Goal: Information Seeking & Learning: Learn about a topic

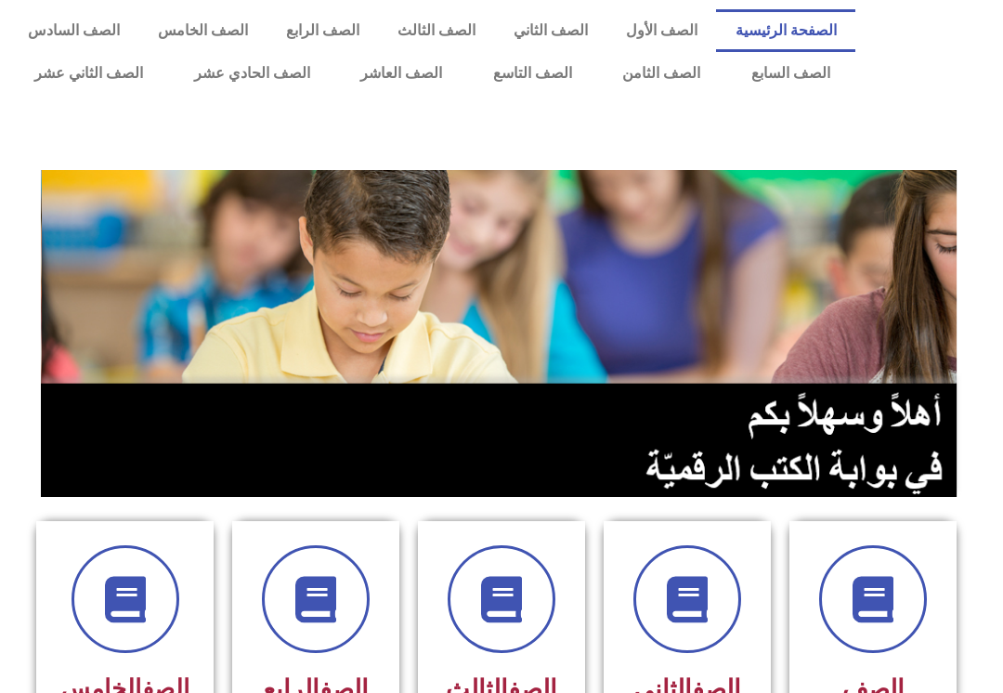
click at [666, 26] on link "الصف الأول" at bounding box center [661, 30] width 110 height 43
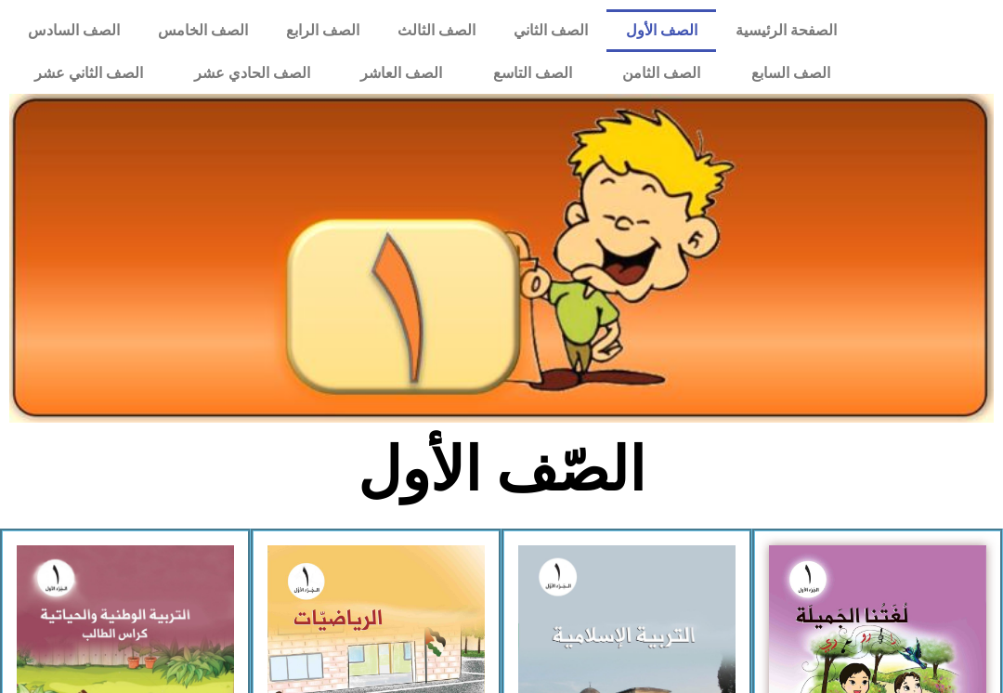
click at [548, 28] on link "الصف الثاني" at bounding box center [550, 30] width 112 height 43
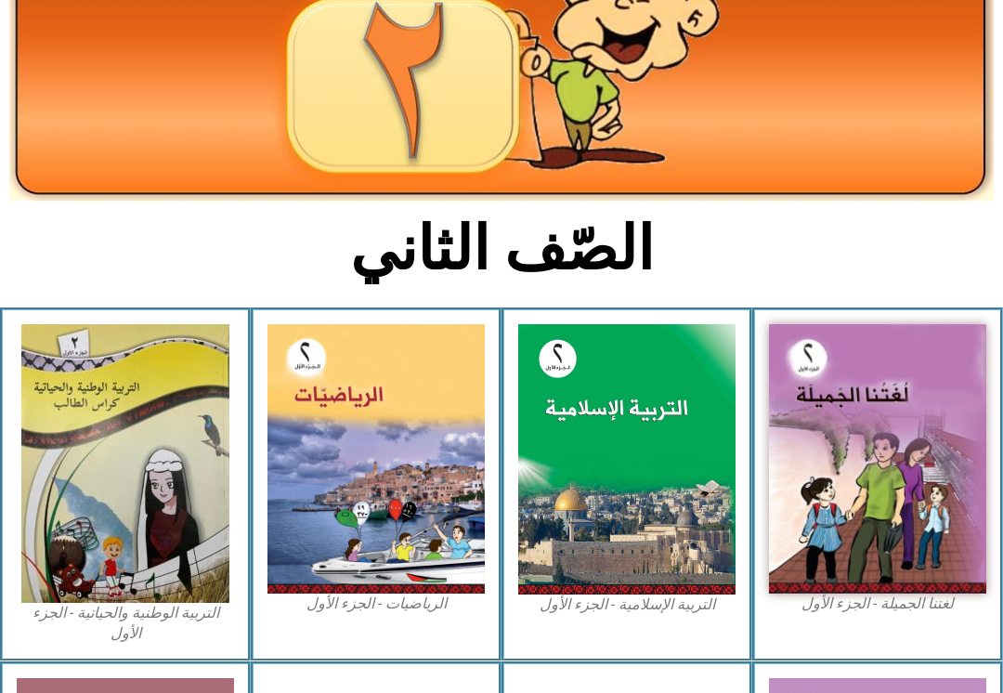
scroll to position [231, 0]
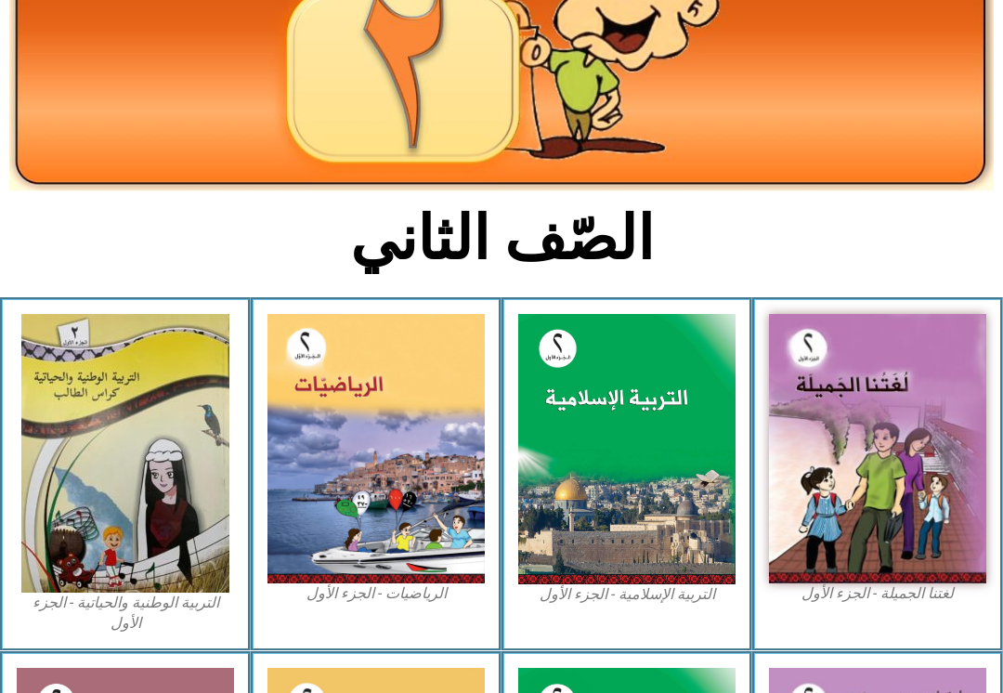
click at [863, 448] on img at bounding box center [877, 448] width 217 height 269
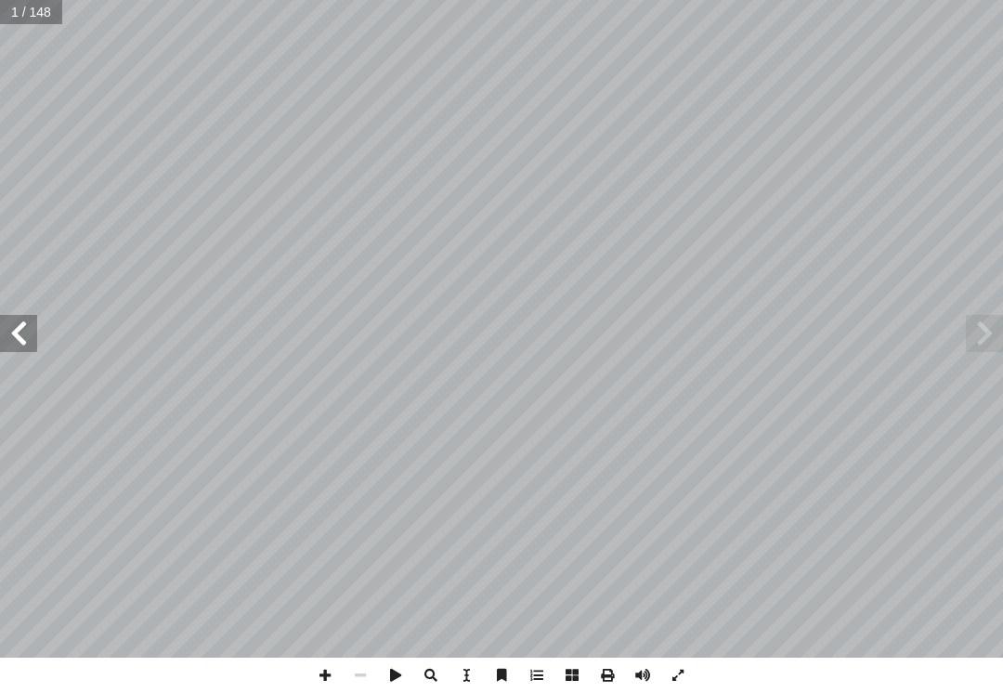
click at [26, 321] on span at bounding box center [18, 333] width 37 height 37
click at [34, 337] on span at bounding box center [18, 333] width 37 height 37
click at [35, 333] on span at bounding box center [18, 333] width 37 height 37
click at [35, 331] on span at bounding box center [18, 333] width 37 height 37
click at [26, 338] on span at bounding box center [18, 333] width 37 height 37
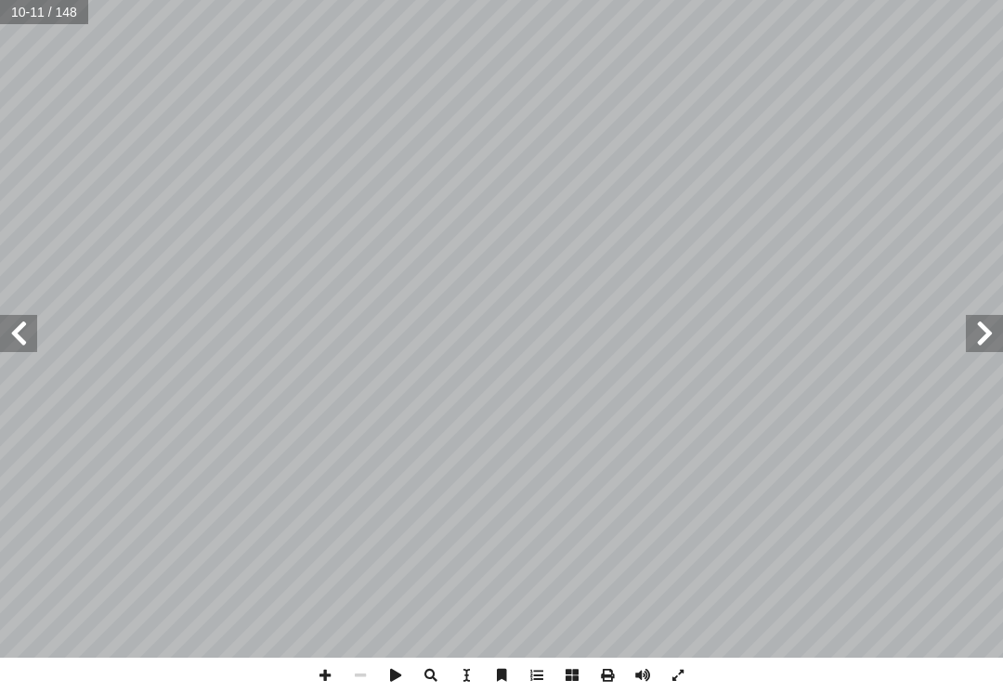
click at [36, 323] on span at bounding box center [18, 333] width 37 height 37
click at [32, 337] on span at bounding box center [18, 333] width 37 height 37
click at [36, 335] on span at bounding box center [18, 333] width 37 height 37
click at [35, 343] on span at bounding box center [18, 333] width 37 height 37
click at [993, 327] on span at bounding box center [984, 333] width 37 height 37
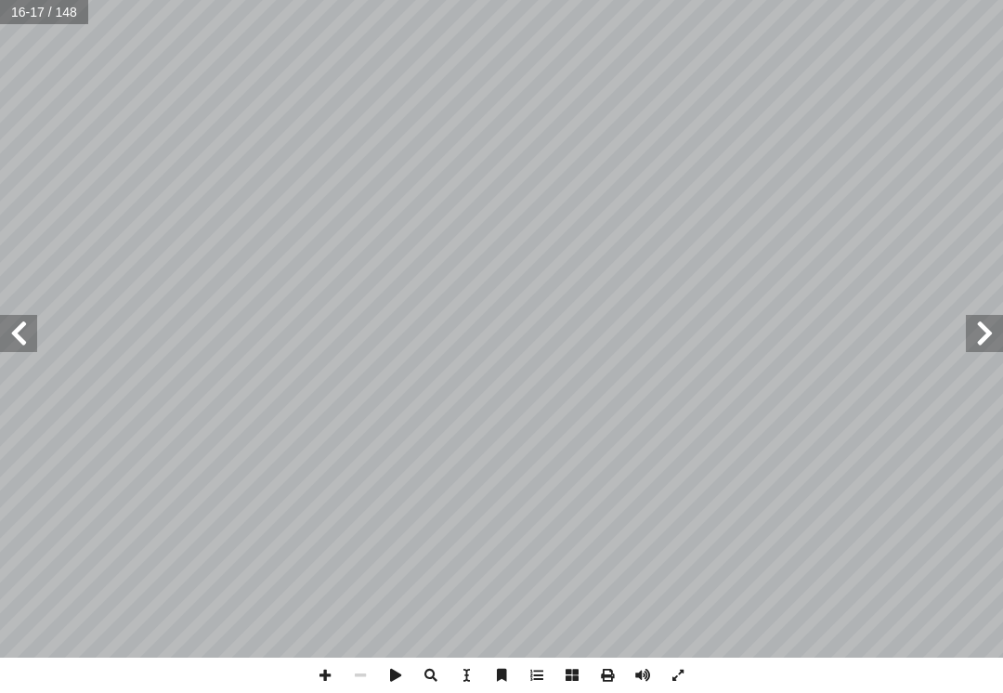
click at [993, 337] on span at bounding box center [984, 333] width 37 height 37
click at [989, 330] on span at bounding box center [984, 333] width 37 height 37
click at [978, 335] on span at bounding box center [984, 333] width 37 height 37
click at [990, 333] on span at bounding box center [984, 333] width 37 height 37
click at [969, 338] on span at bounding box center [984, 333] width 37 height 37
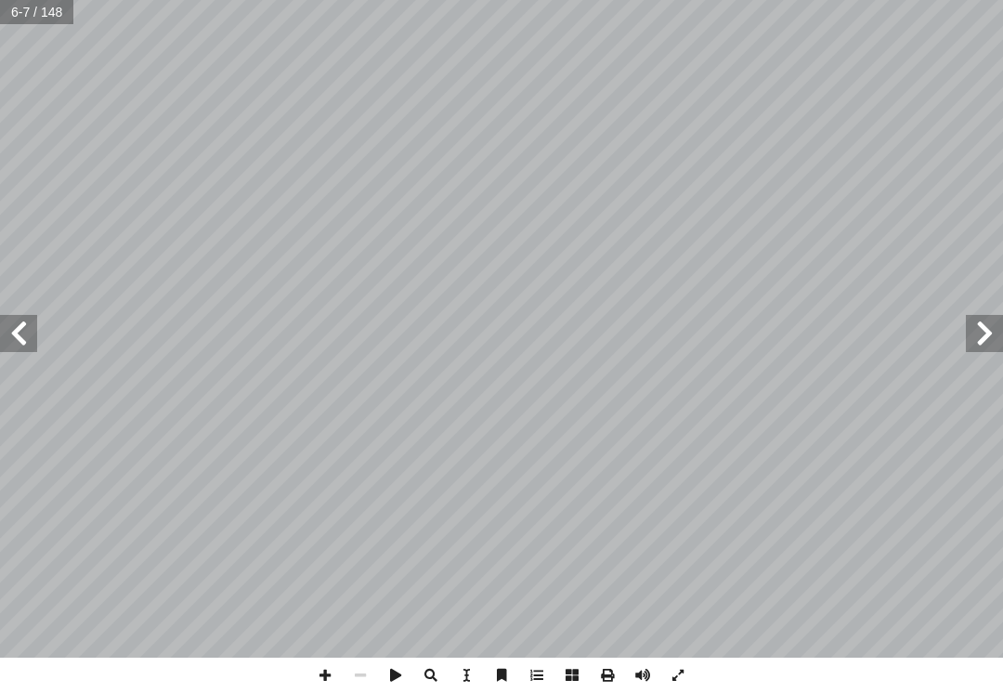
click at [979, 334] on span at bounding box center [984, 333] width 37 height 37
click at [30, 331] on span at bounding box center [18, 333] width 37 height 37
click at [12, 329] on span at bounding box center [18, 333] width 37 height 37
click at [32, 336] on span at bounding box center [18, 333] width 37 height 37
click at [32, 332] on span at bounding box center [18, 333] width 37 height 37
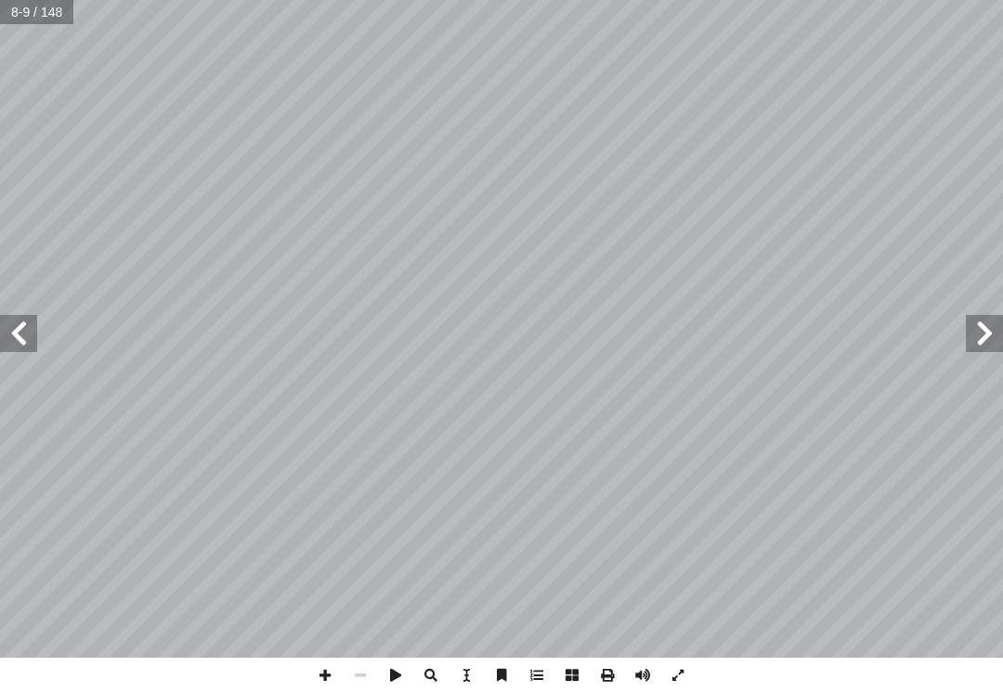
click at [36, 336] on span at bounding box center [18, 333] width 37 height 37
click at [21, 329] on span at bounding box center [18, 333] width 37 height 37
click at [35, 331] on span at bounding box center [18, 333] width 37 height 37
click at [21, 331] on span at bounding box center [18, 333] width 37 height 37
click at [26, 334] on span at bounding box center [18, 333] width 37 height 37
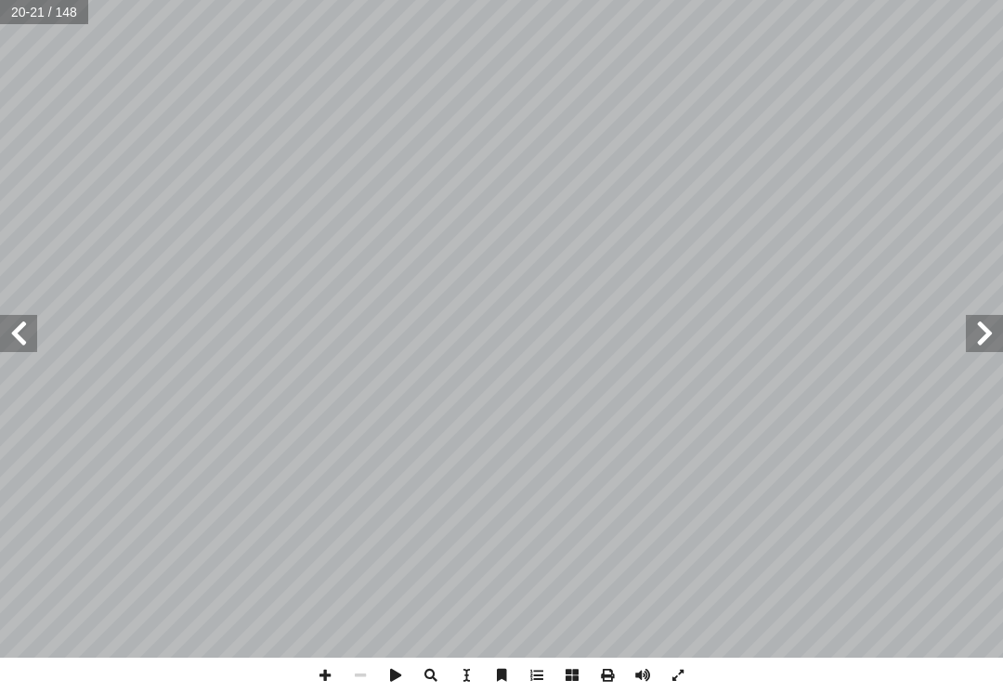
click at [24, 341] on span at bounding box center [18, 333] width 37 height 37
click at [28, 332] on span at bounding box center [18, 333] width 37 height 37
click at [990, 339] on span at bounding box center [984, 333] width 37 height 37
click at [35, 328] on span at bounding box center [18, 333] width 37 height 37
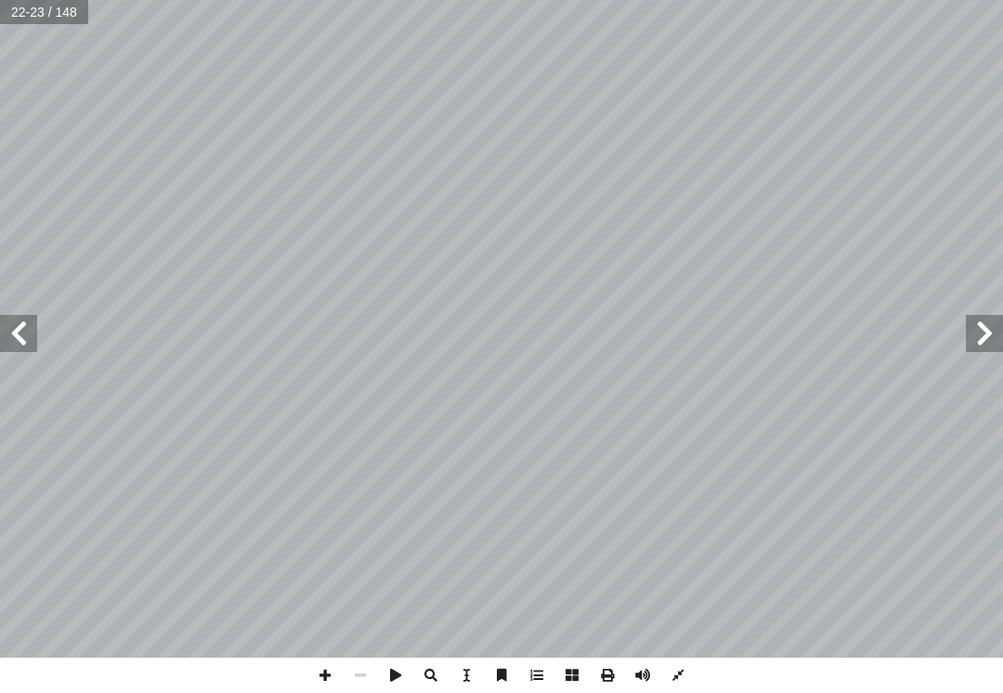
click at [34, 330] on span at bounding box center [18, 333] width 37 height 37
click at [30, 326] on span at bounding box center [18, 333] width 37 height 37
click at [33, 318] on span at bounding box center [18, 333] width 37 height 37
click at [33, 328] on span at bounding box center [18, 333] width 37 height 37
click at [987, 331] on span at bounding box center [984, 333] width 37 height 37
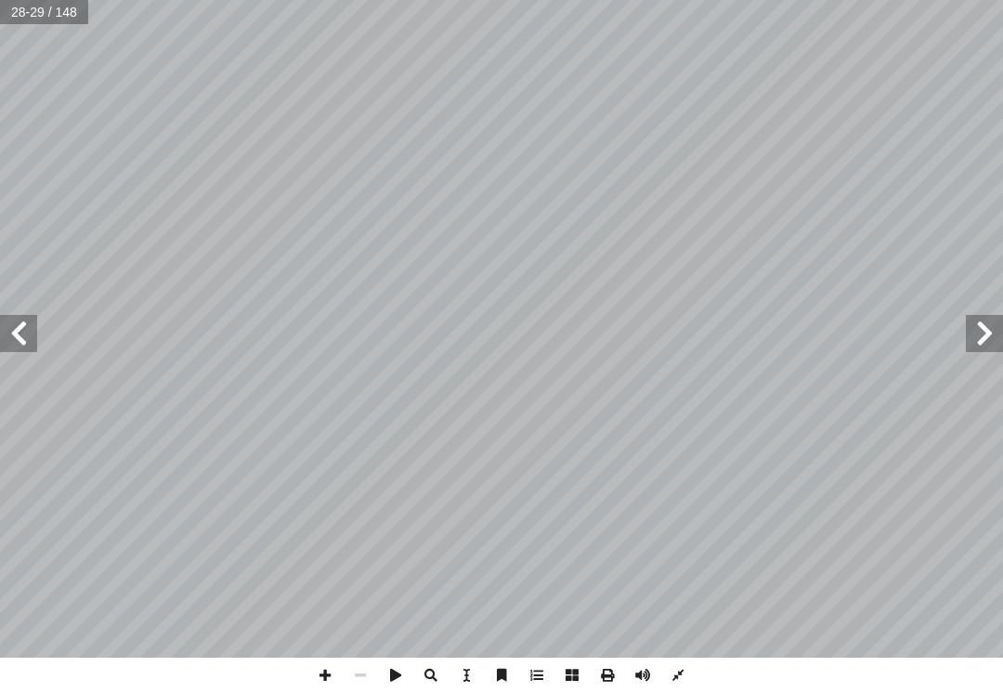
click at [21, 319] on span at bounding box center [18, 333] width 37 height 37
click at [36, 330] on span at bounding box center [18, 333] width 37 height 37
click at [28, 329] on span at bounding box center [18, 333] width 37 height 37
click at [981, 324] on span at bounding box center [984, 333] width 37 height 37
click at [22, 326] on span at bounding box center [18, 333] width 37 height 37
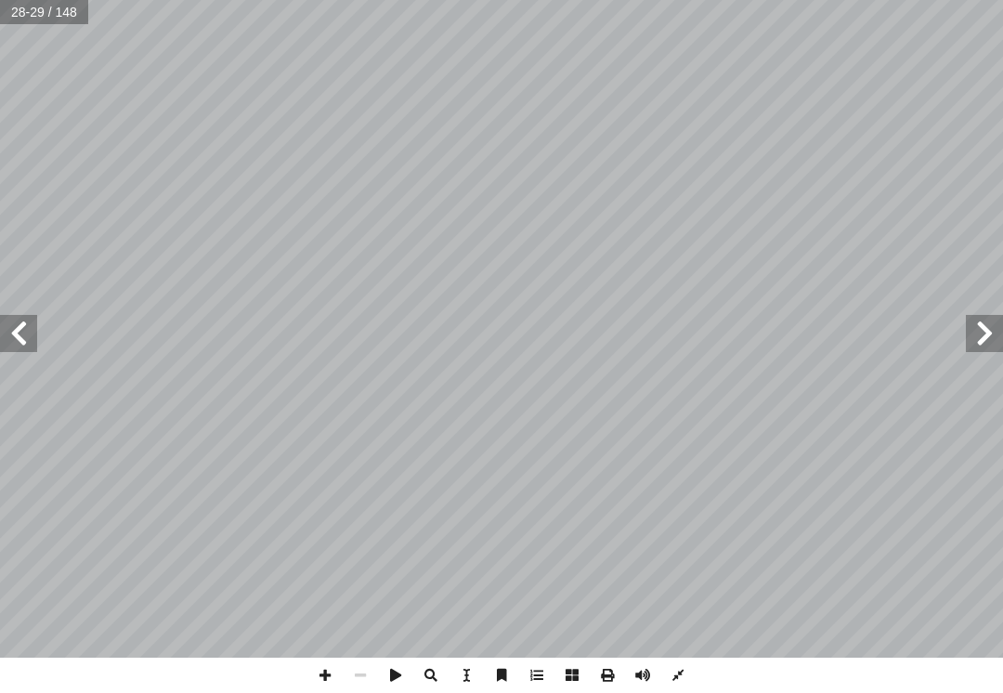
click at [14, 331] on span at bounding box center [18, 333] width 37 height 37
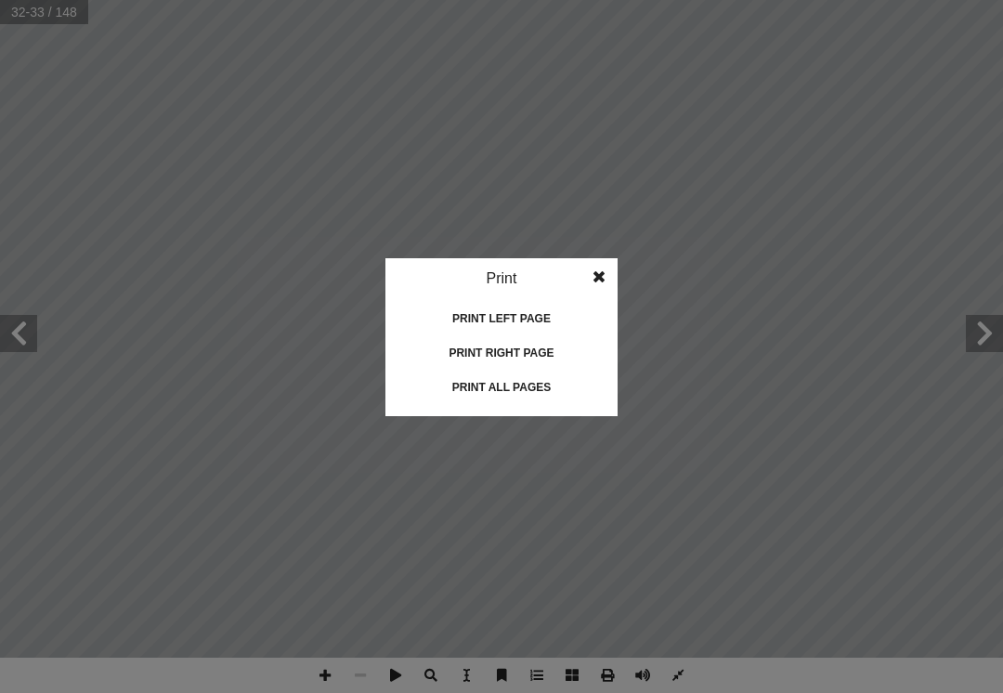
click at [513, 349] on div "Print right page" at bounding box center [502, 353] width 186 height 30
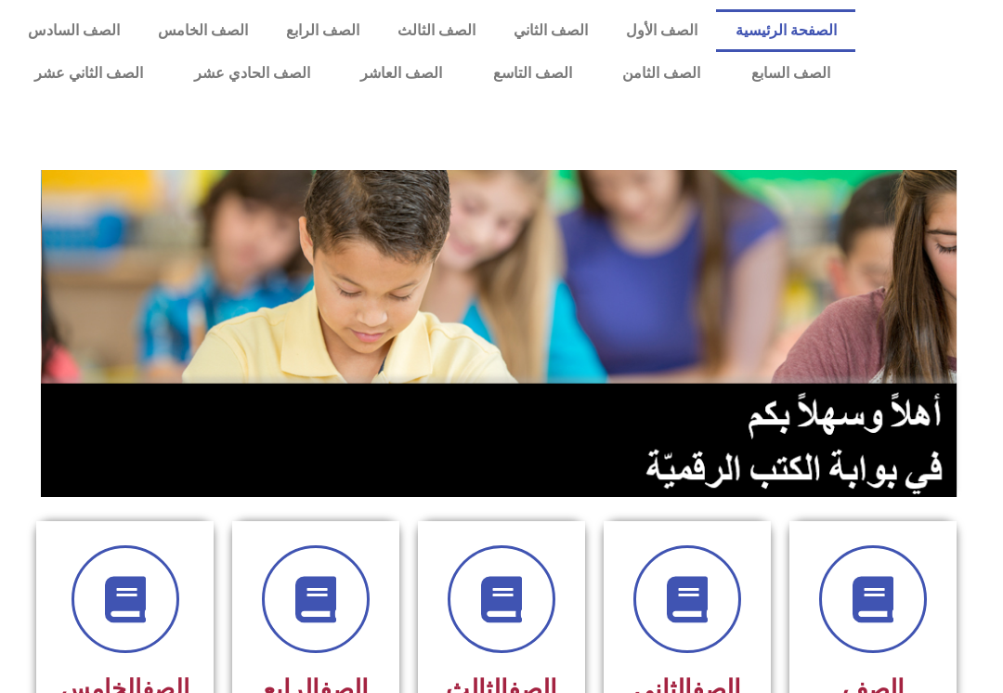
click at [516, 18] on link "الصف الثاني" at bounding box center [550, 30] width 112 height 43
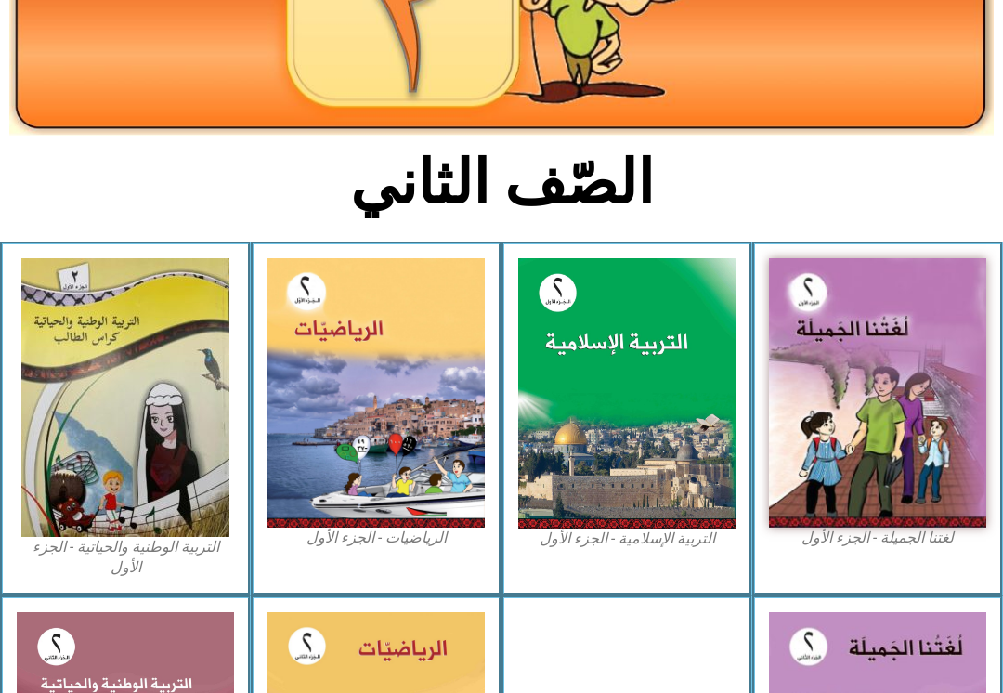
scroll to position [287, 0]
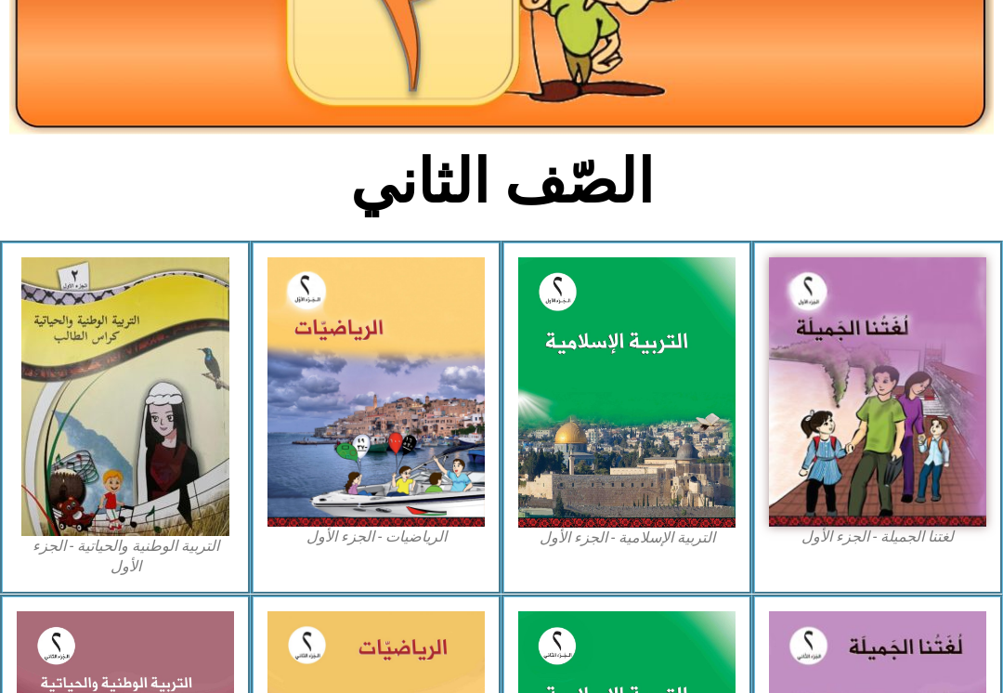
click at [888, 387] on img at bounding box center [877, 392] width 217 height 269
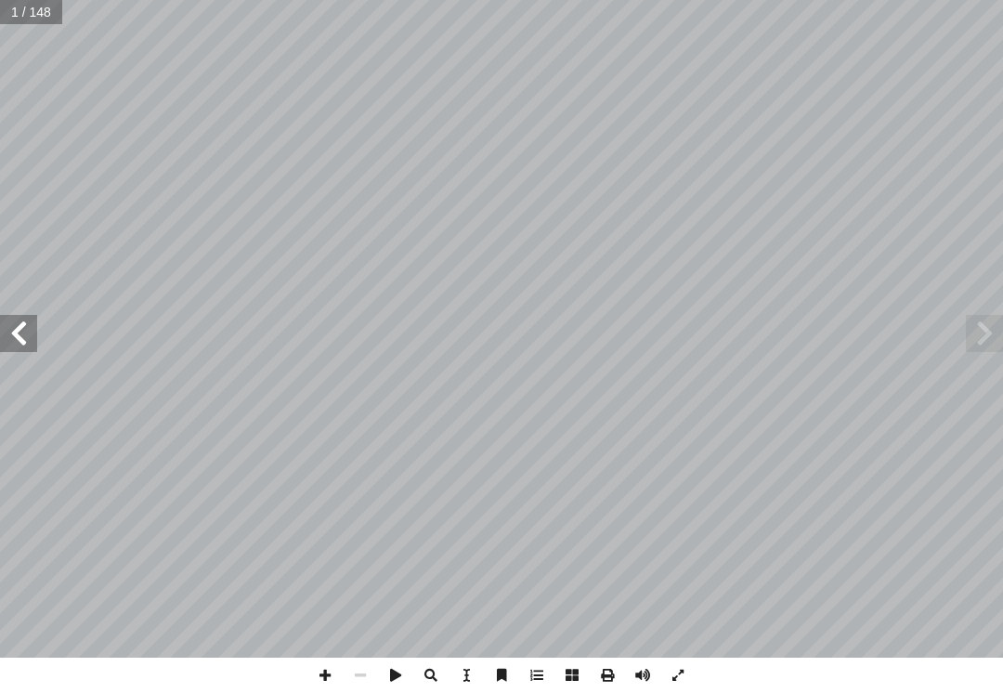
click at [22, 324] on span at bounding box center [18, 333] width 37 height 37
click at [19, 327] on span at bounding box center [18, 333] width 37 height 37
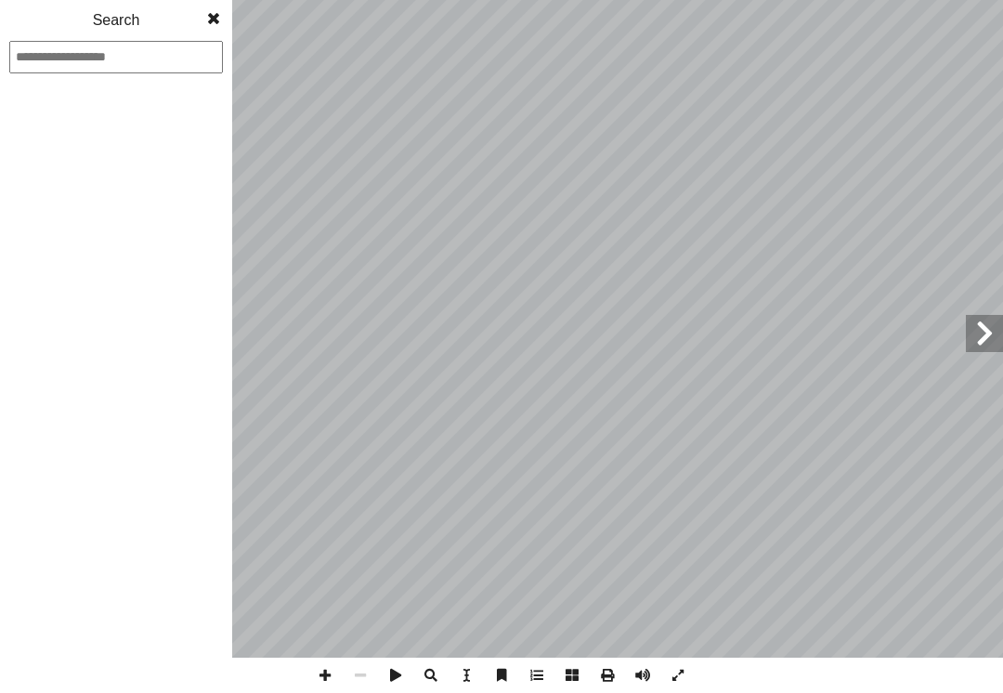
click at [53, 244] on div "1 2 3 4 5 6 7 8 9 10 11 12 13 14 15 16 17 18 19 20 21 22 23 24 25 26 27 28 29 3…" at bounding box center [116, 401] width 232 height 581
type input "*"
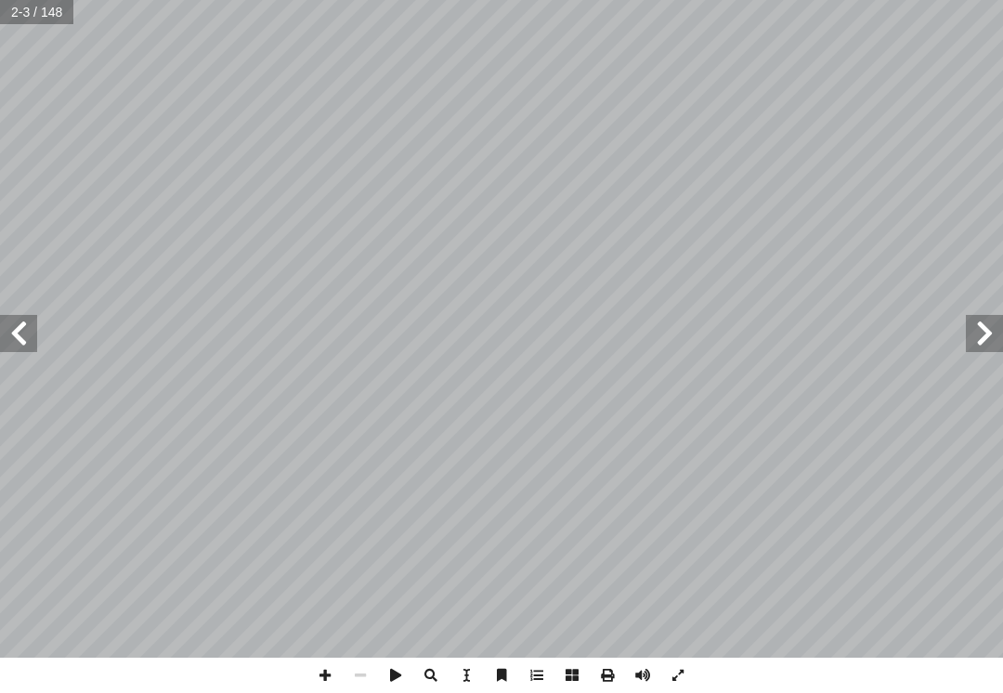
click at [19, 324] on span at bounding box center [18, 333] width 37 height 37
click at [29, 334] on span at bounding box center [18, 333] width 37 height 37
click at [28, 338] on span at bounding box center [18, 333] width 37 height 37
click at [23, 337] on span at bounding box center [18, 333] width 37 height 37
click at [29, 318] on span at bounding box center [18, 333] width 37 height 37
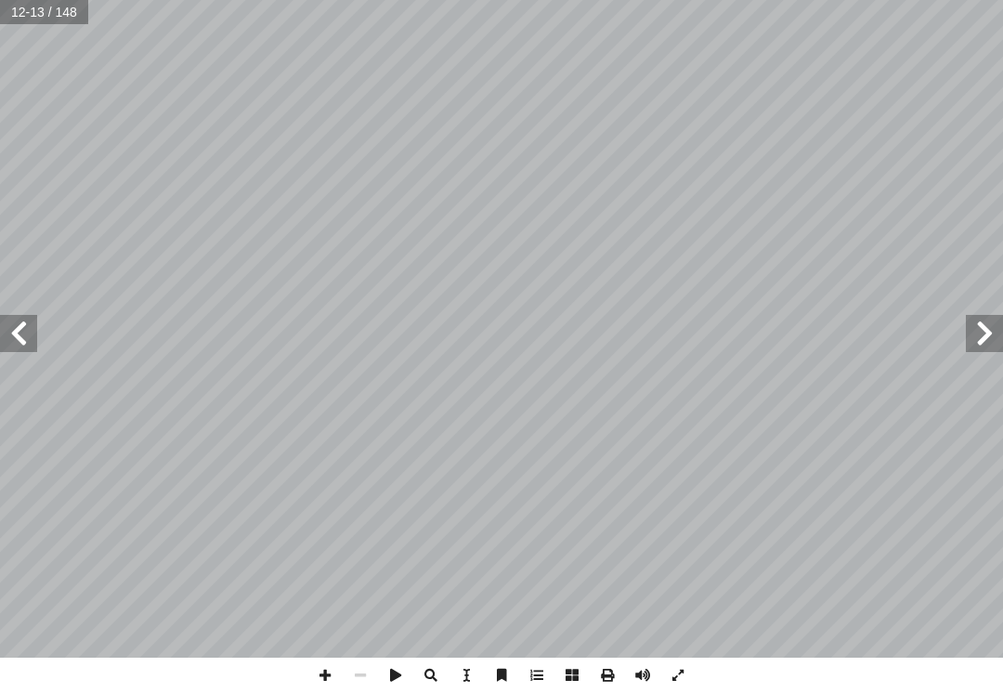
click at [31, 327] on span at bounding box center [18, 333] width 37 height 37
click at [34, 338] on span at bounding box center [18, 333] width 37 height 37
click at [32, 329] on span at bounding box center [18, 333] width 37 height 37
click at [11, 331] on span at bounding box center [18, 333] width 37 height 37
click at [21, 321] on span at bounding box center [18, 333] width 37 height 37
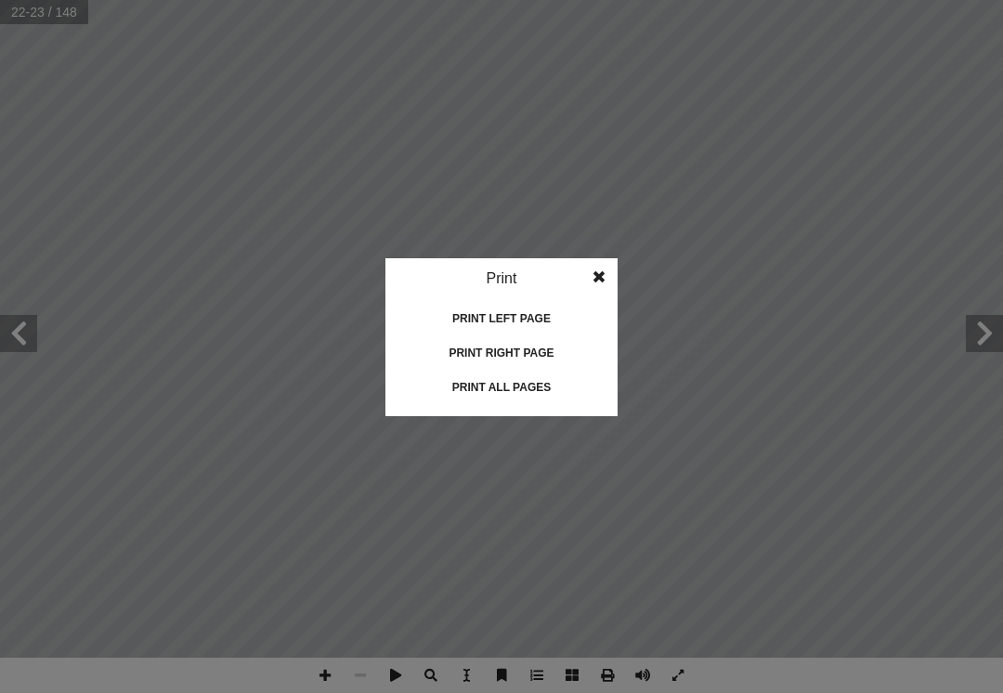
click at [437, 300] on idv "Print Print current page Print left page Print right page Print all pages" at bounding box center [501, 337] width 232 height 158
click at [462, 318] on div "Print left page" at bounding box center [502, 319] width 186 height 30
